Goal: Task Accomplishment & Management: Manage account settings

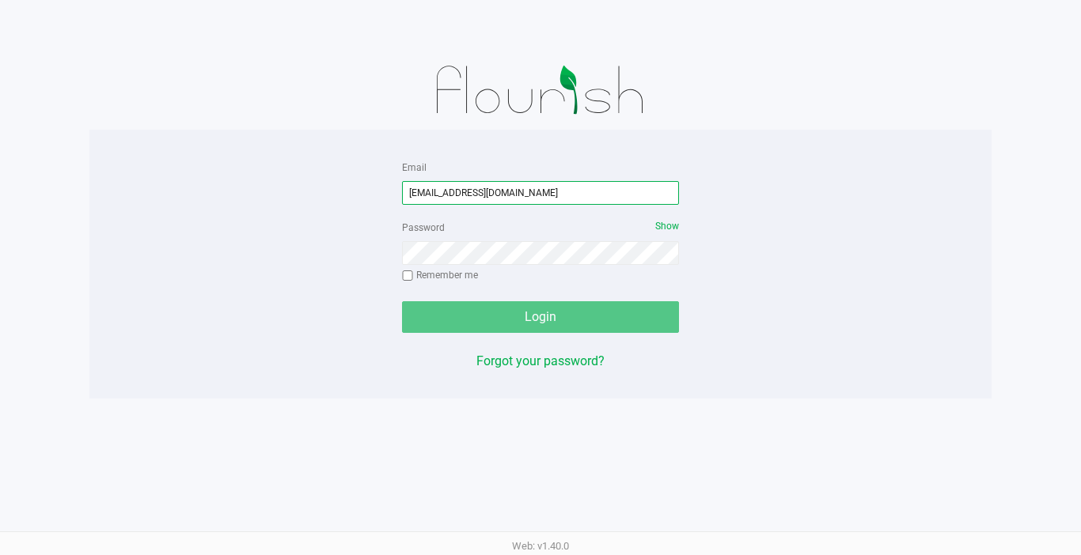
click at [559, 196] on input "[EMAIL_ADDRESS][DOMAIN_NAME]" at bounding box center [540, 193] width 277 height 24
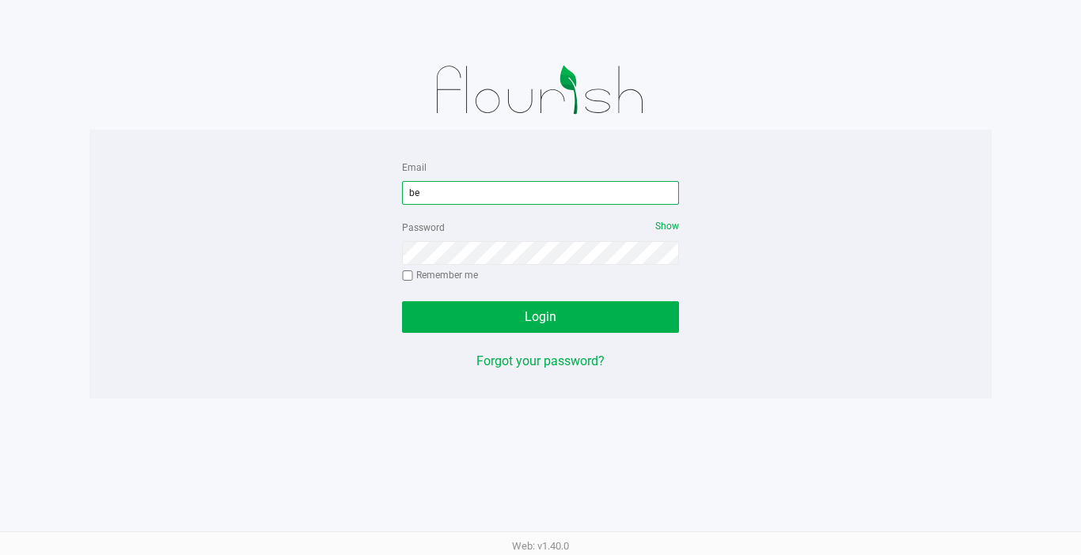
type input "b"
type input "B"
type input "b"
type input "[EMAIL_ADDRESS][DOMAIN_NAME]"
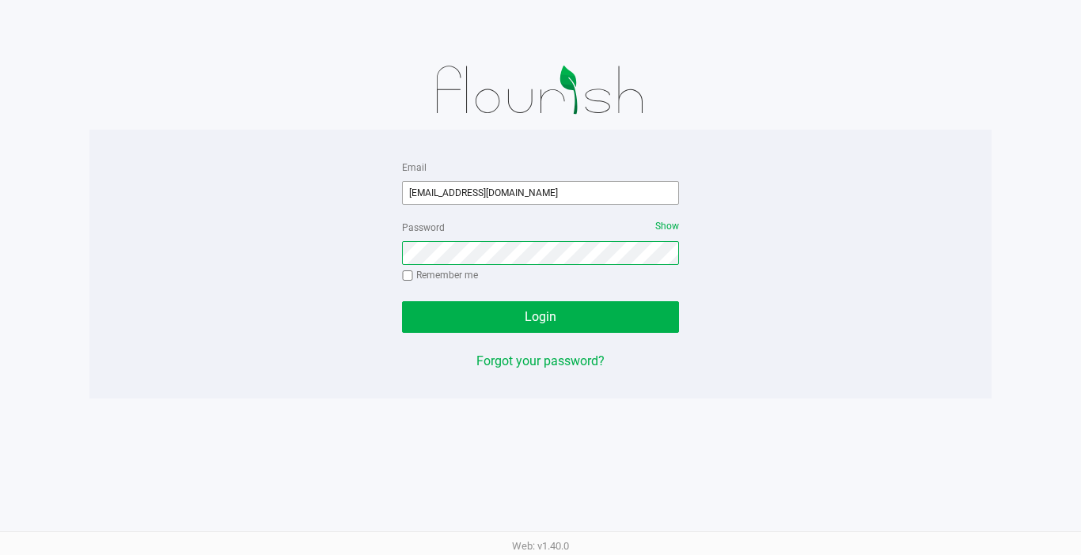
click at [402, 301] on button "Login" at bounding box center [540, 317] width 277 height 32
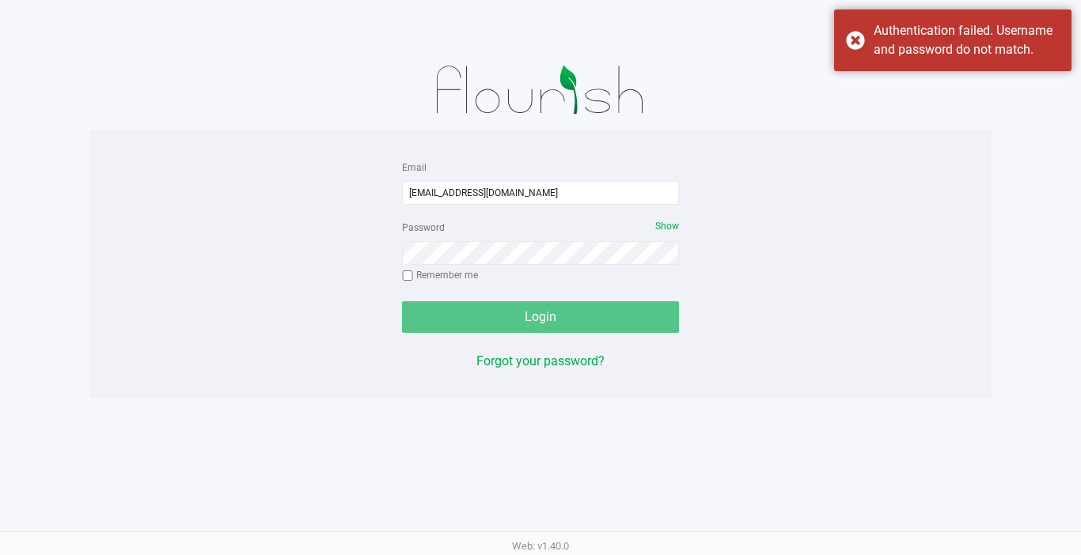
click at [444, 272] on div "Password Show Remember me" at bounding box center [540, 253] width 277 height 71
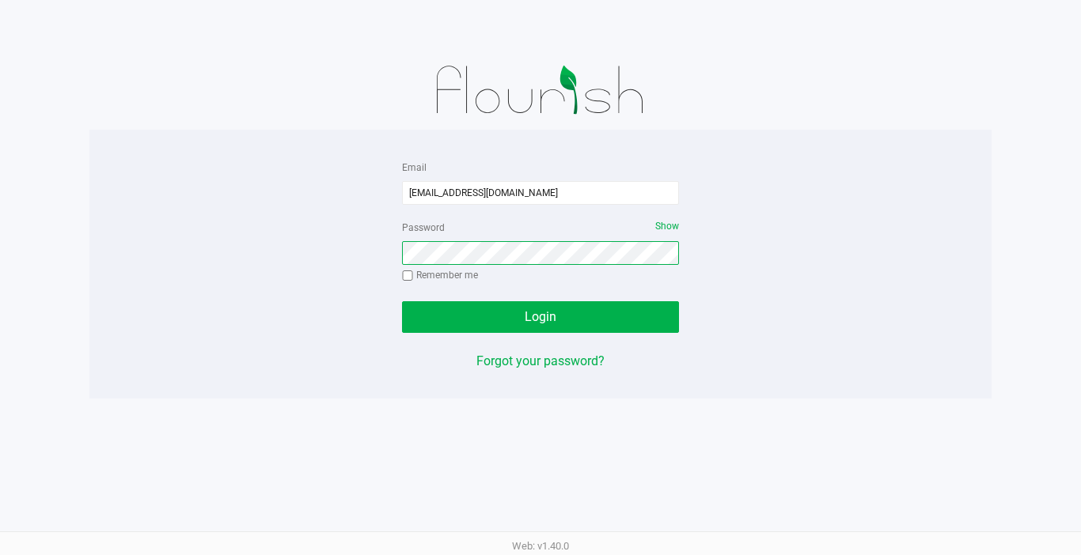
click at [751, 471] on div "Email [EMAIL_ADDRESS][DOMAIN_NAME] Password Show Remember me Login Forgot your …" at bounding box center [540, 277] width 1081 height 555
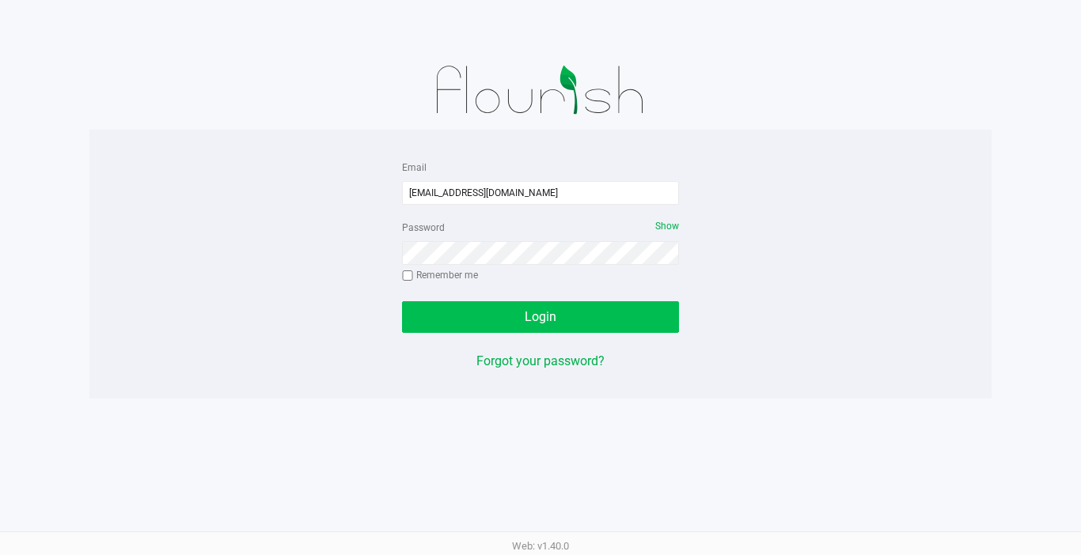
click at [540, 320] on span "Login" at bounding box center [541, 316] width 32 height 15
